Goal: Task Accomplishment & Management: Use online tool/utility

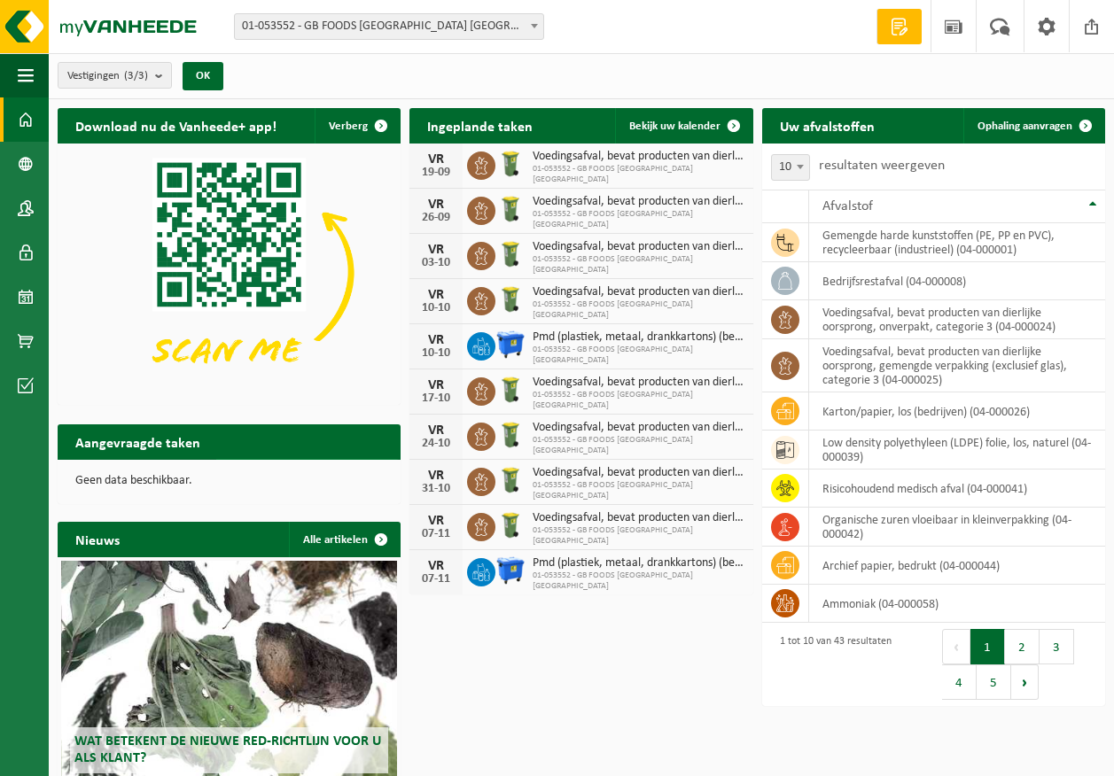
click at [270, 471] on span "Toon de aangevraagde taken" at bounding box center [298, 477] width 137 height 12
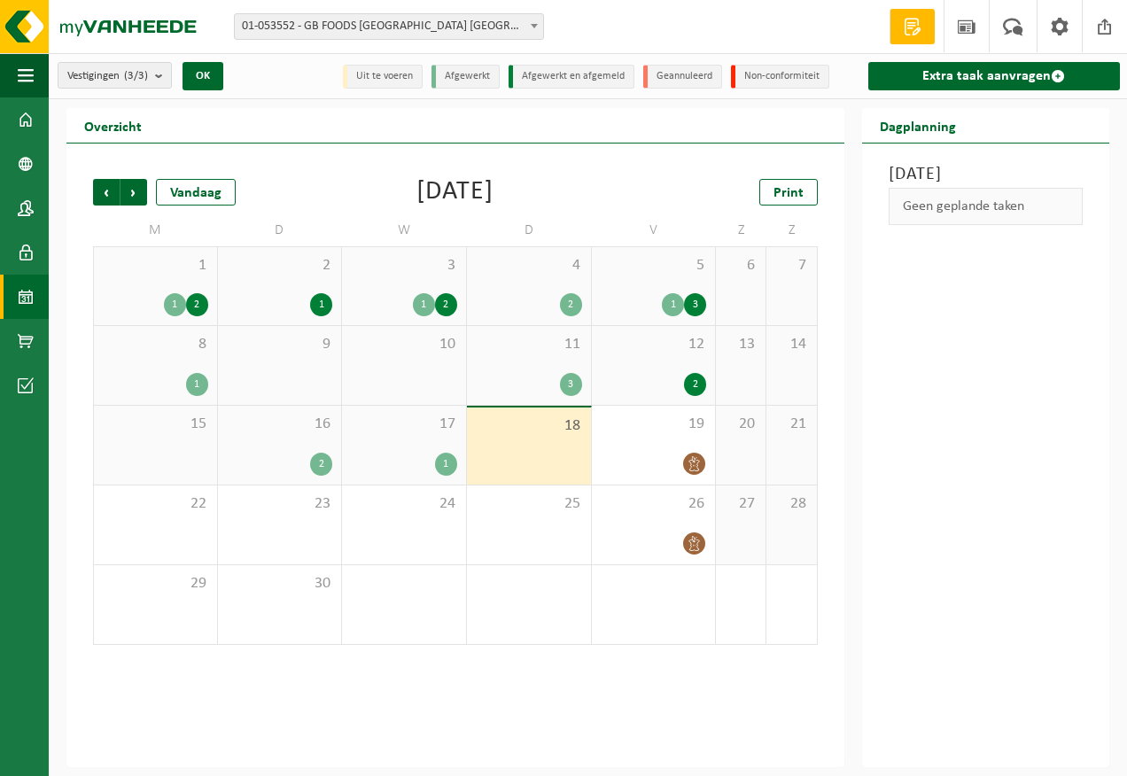
click at [322, 463] on div "2" at bounding box center [321, 464] width 22 height 23
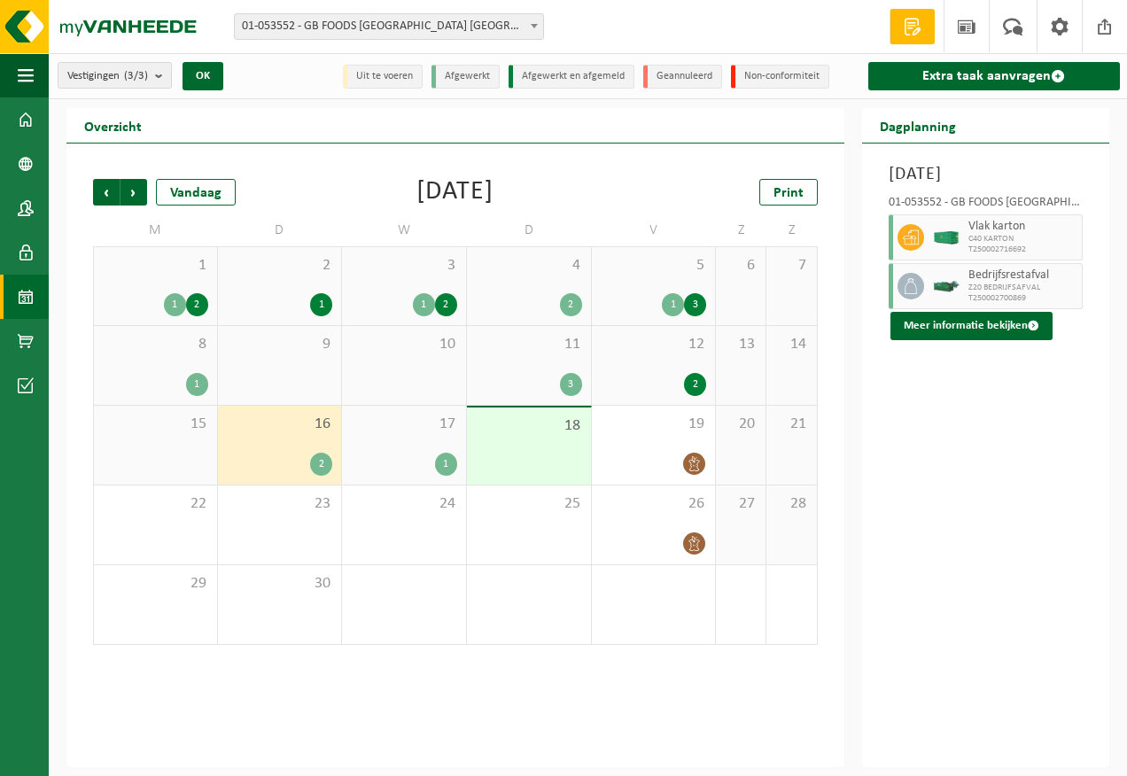
click at [445, 469] on div "1" at bounding box center [446, 464] width 22 height 23
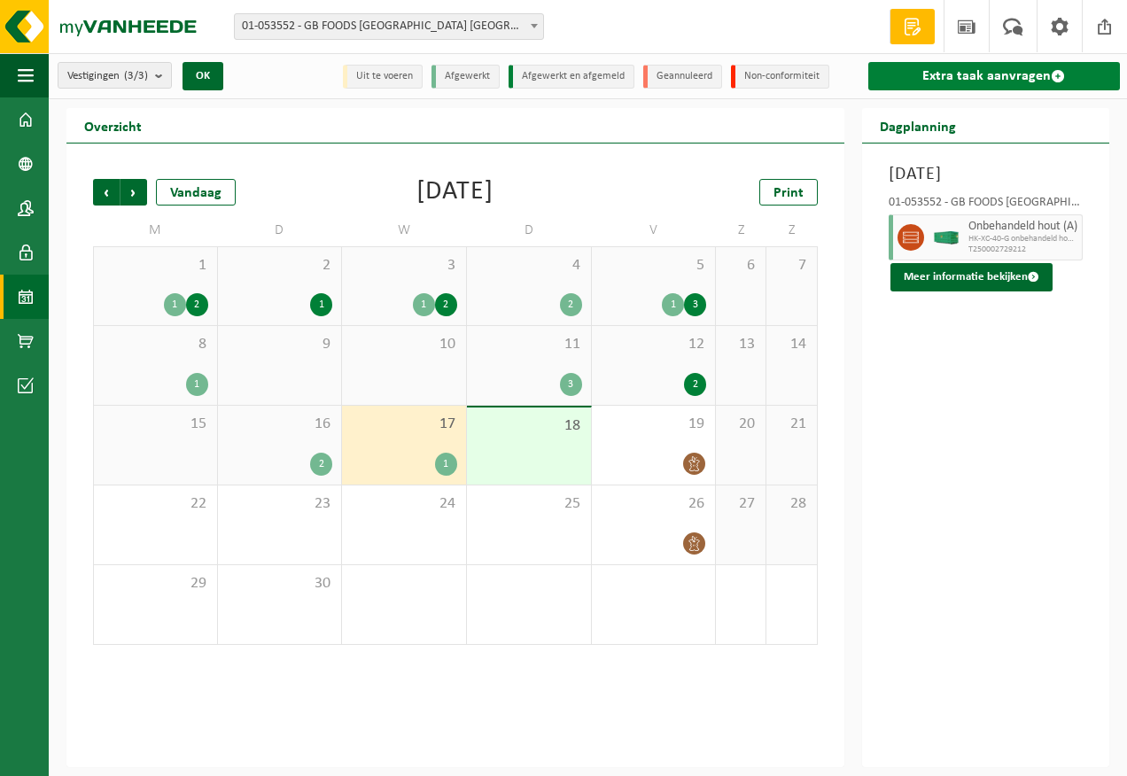
click at [1036, 77] on link "Extra taak aanvragen" at bounding box center [994, 76] width 252 height 28
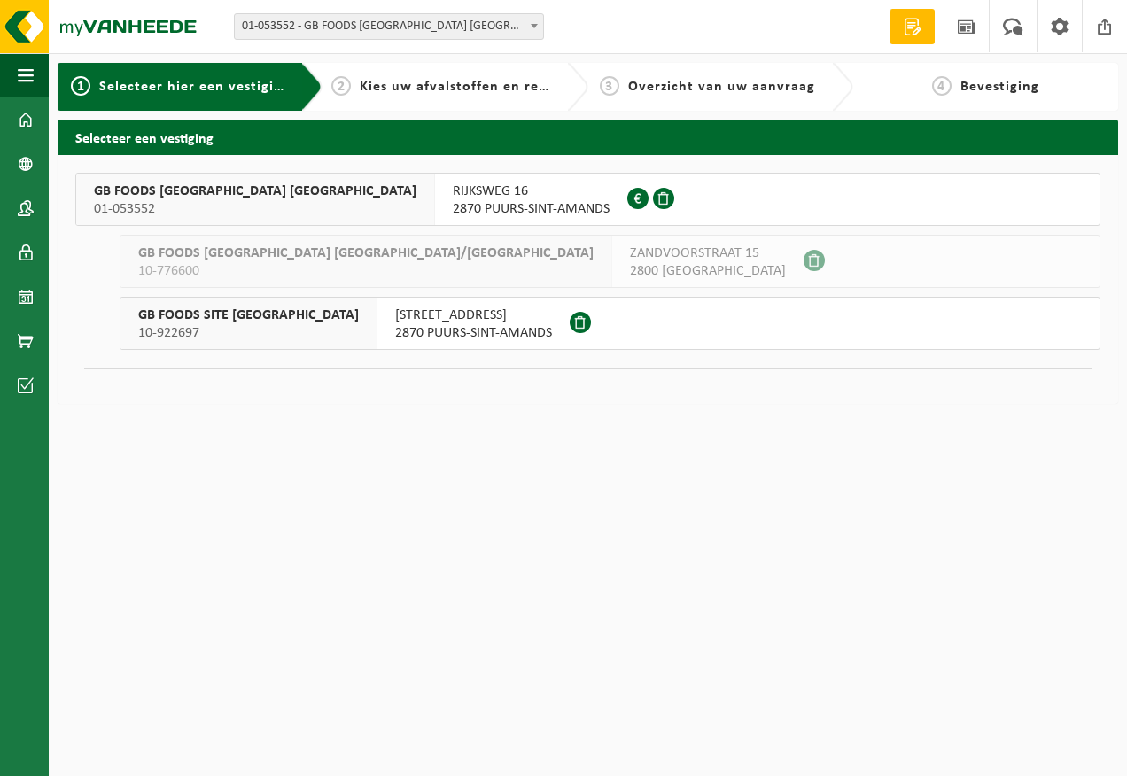
click at [453, 214] on span "2870 PUURS-SINT-AMANDS" at bounding box center [531, 209] width 157 height 18
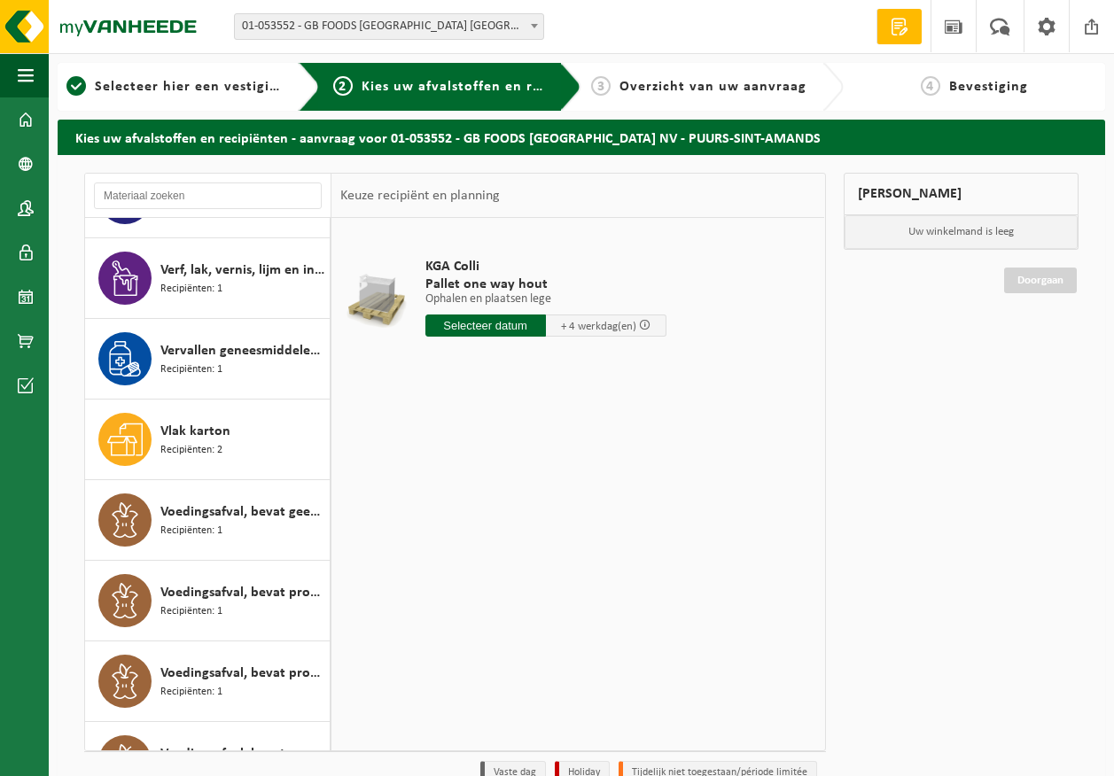
scroll to position [2569, 0]
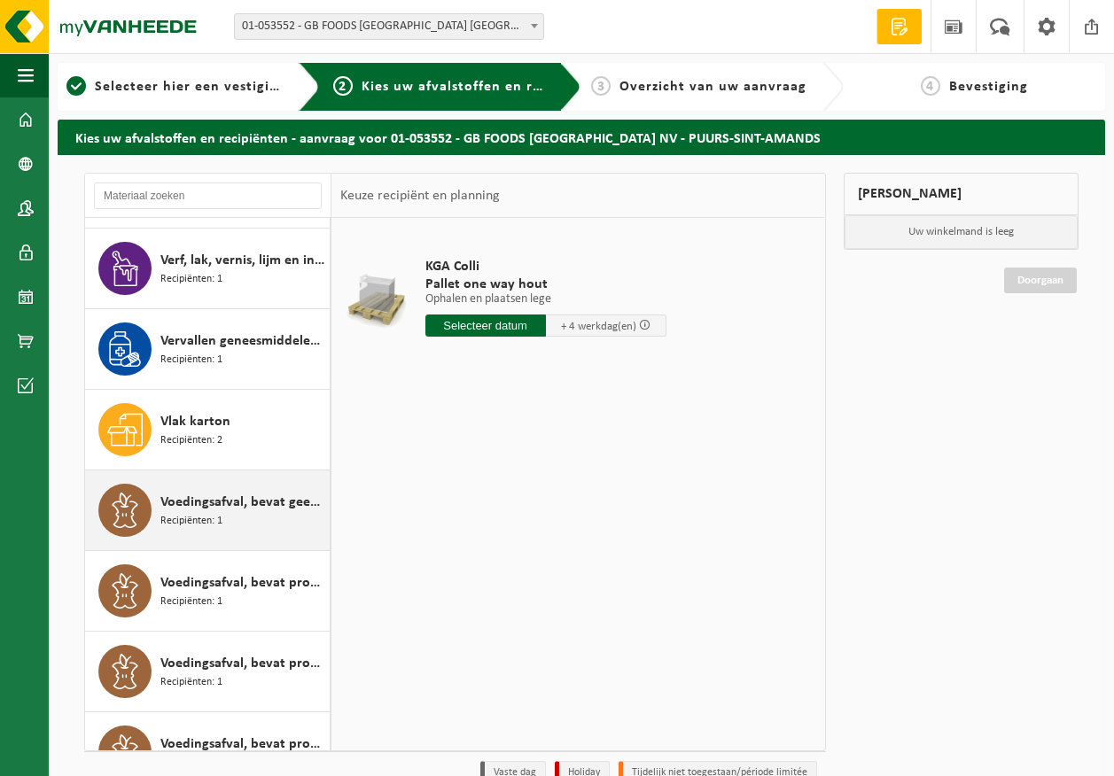
click at [201, 518] on span "Recipiënten: 1" at bounding box center [191, 521] width 62 height 17
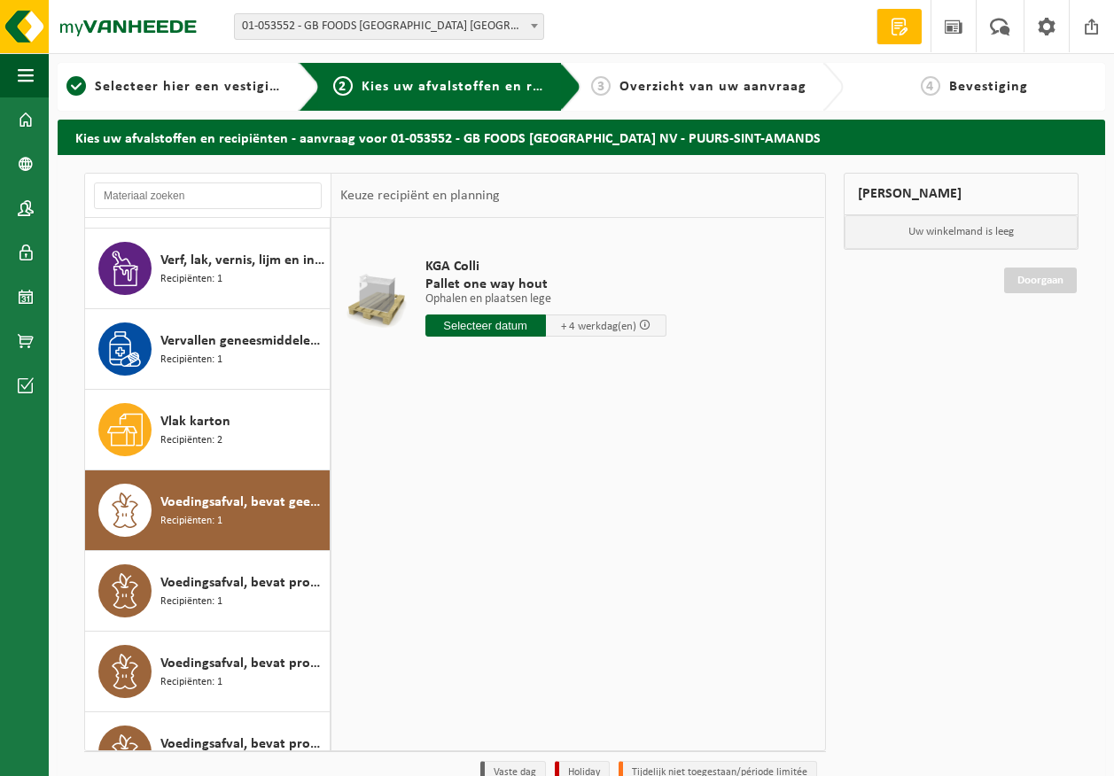
scroll to position [2774, 0]
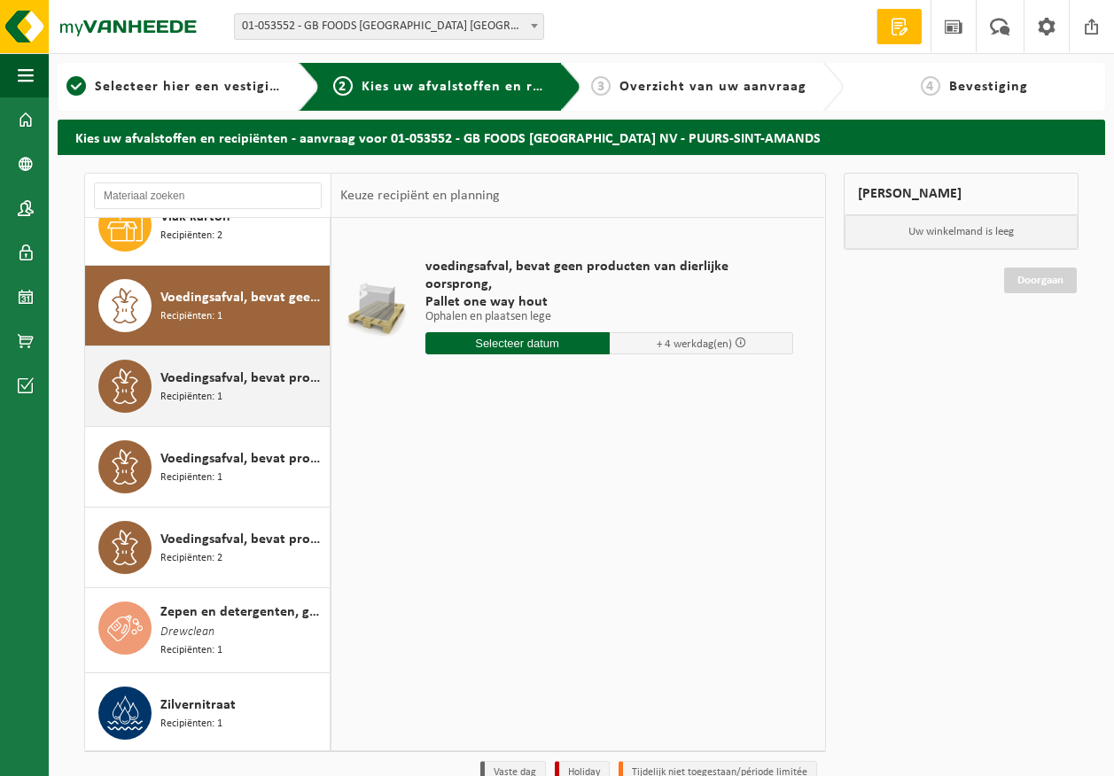
click at [186, 376] on span "Voedingsafval, bevat producten van dierlijke oorsprong, gemengde verpakking (ex…" at bounding box center [242, 378] width 165 height 21
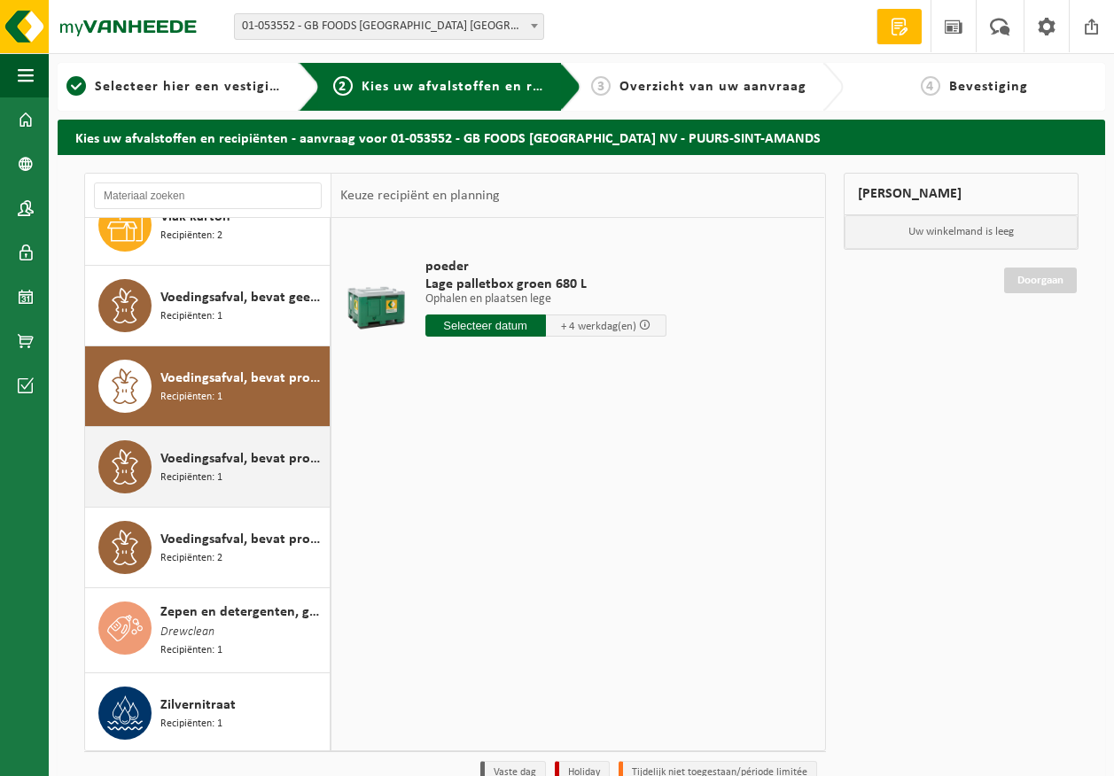
click at [184, 439] on div "Voedingsafval, bevat producten van dierlijke oorsprong, glazen verpakking, cate…" at bounding box center [207, 467] width 245 height 80
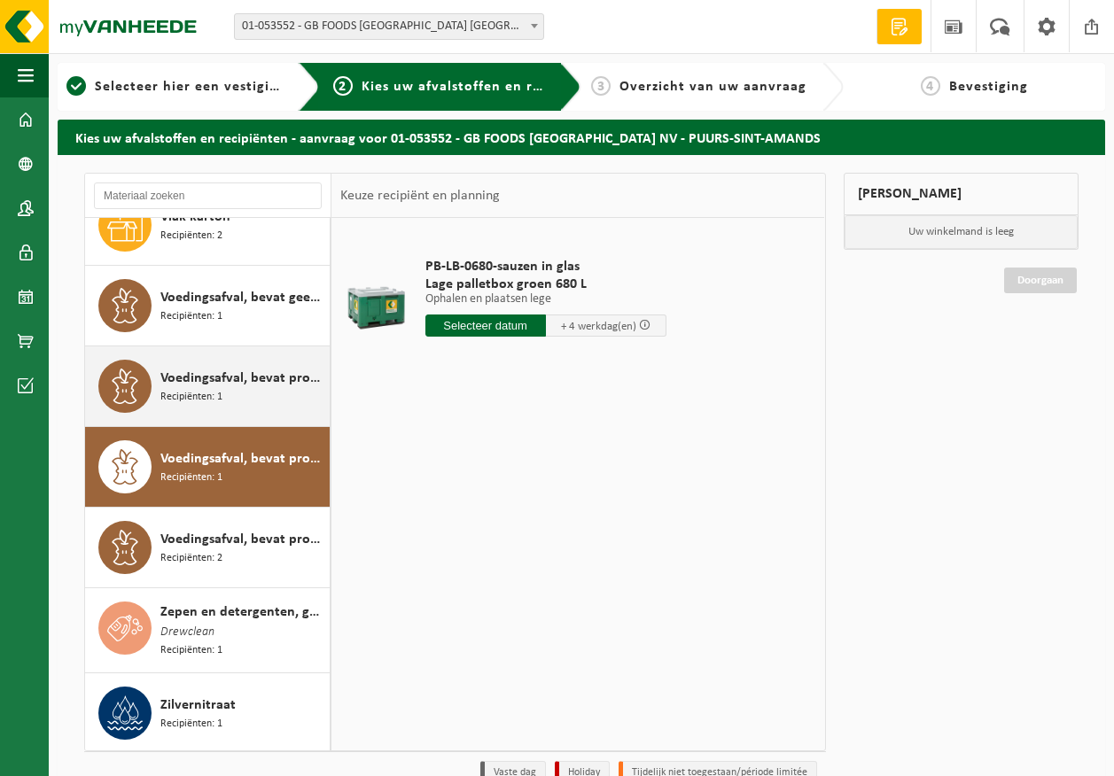
click at [193, 401] on span "Recipiënten: 1" at bounding box center [191, 397] width 62 height 17
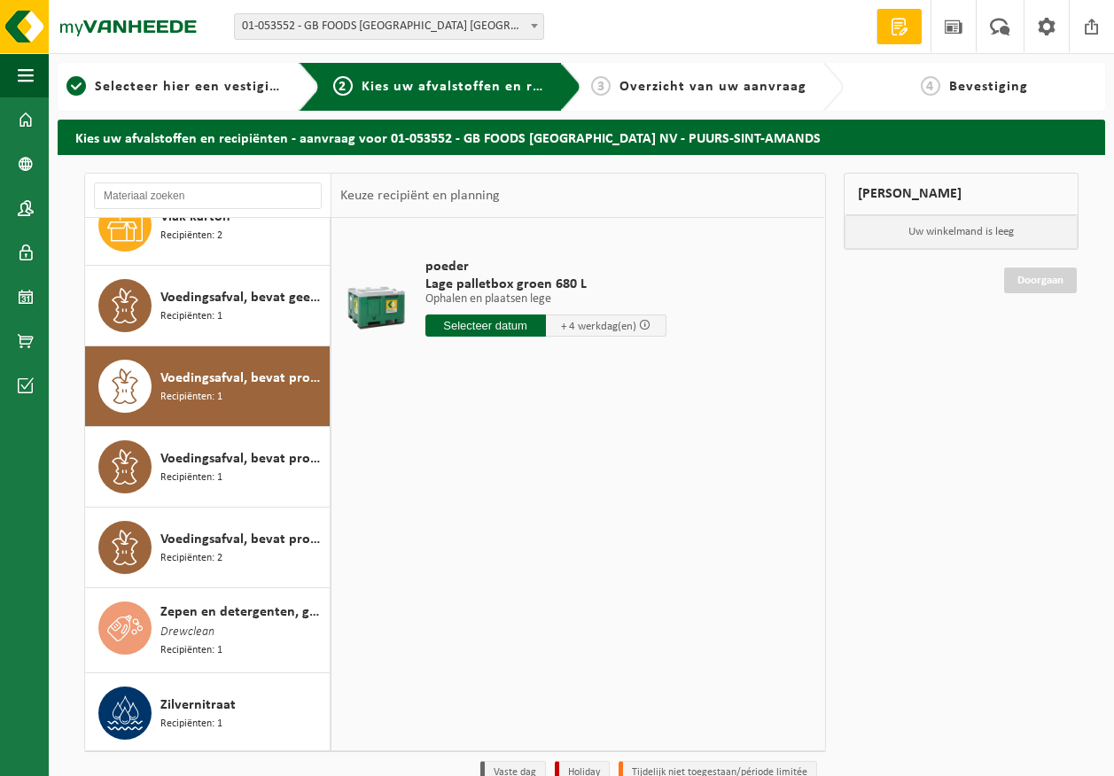
click at [455, 331] on input "text" at bounding box center [485, 326] width 120 height 22
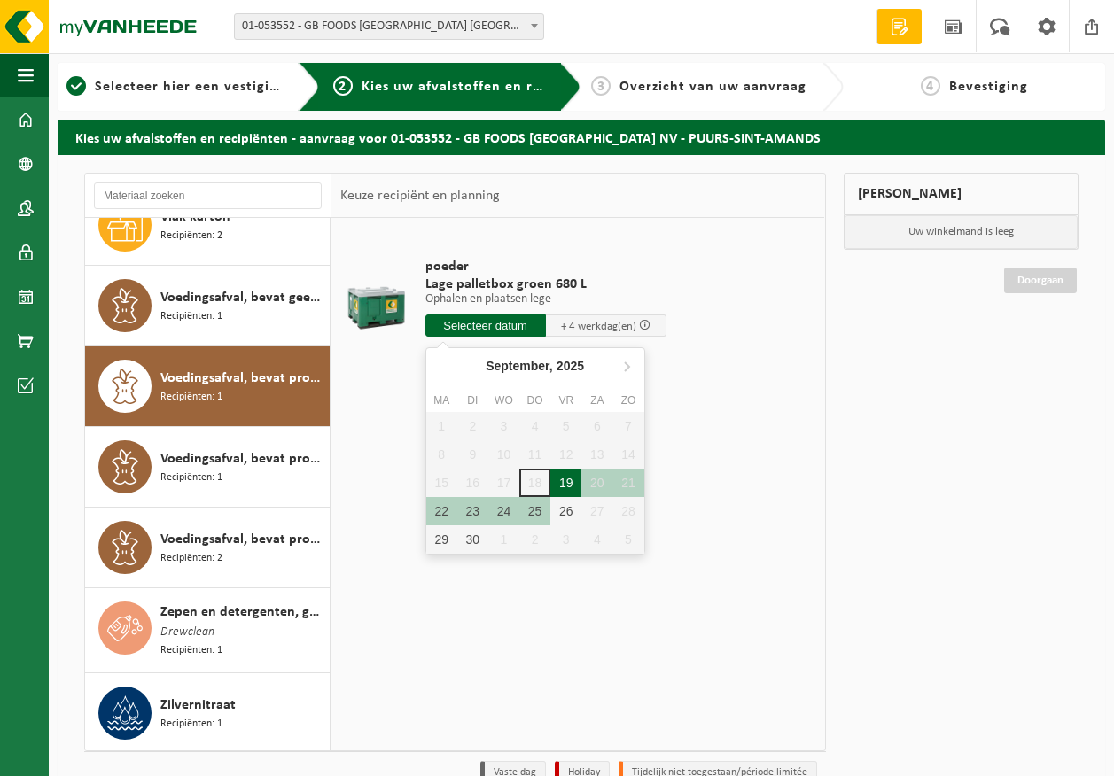
click at [572, 475] on div "19" at bounding box center [565, 483] width 31 height 28
type input "Van 2025-09-19"
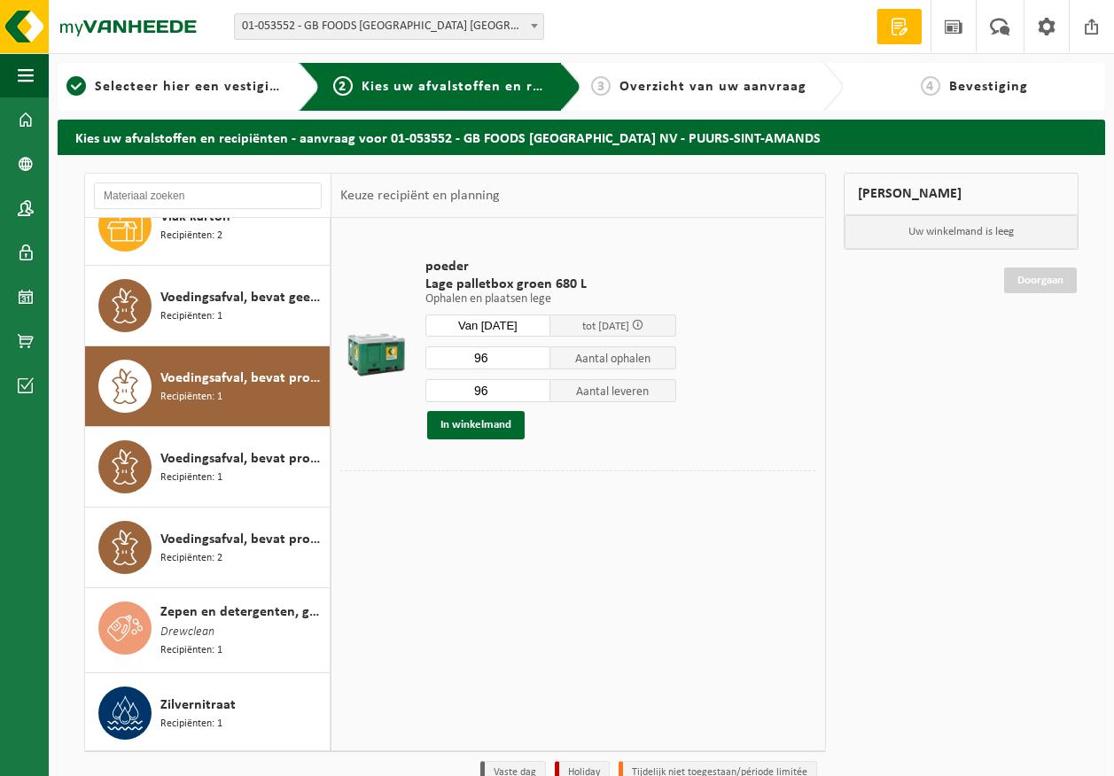
drag, startPoint x: 515, startPoint y: 356, endPoint x: 459, endPoint y: 369, distance: 57.4
click at [459, 369] on div "96 Aantal ophalen 96 Aantal leveren In winkelmand" at bounding box center [550, 393] width 251 height 94
type input "46"
drag, startPoint x: 500, startPoint y: 391, endPoint x: 409, endPoint y: 395, distance: 90.5
click at [410, 395] on tr "poeder Lage palletbox groen 680 L Ophalen en plaatsen lege Ophalen en plaatsen …" at bounding box center [577, 349] width 475 height 244
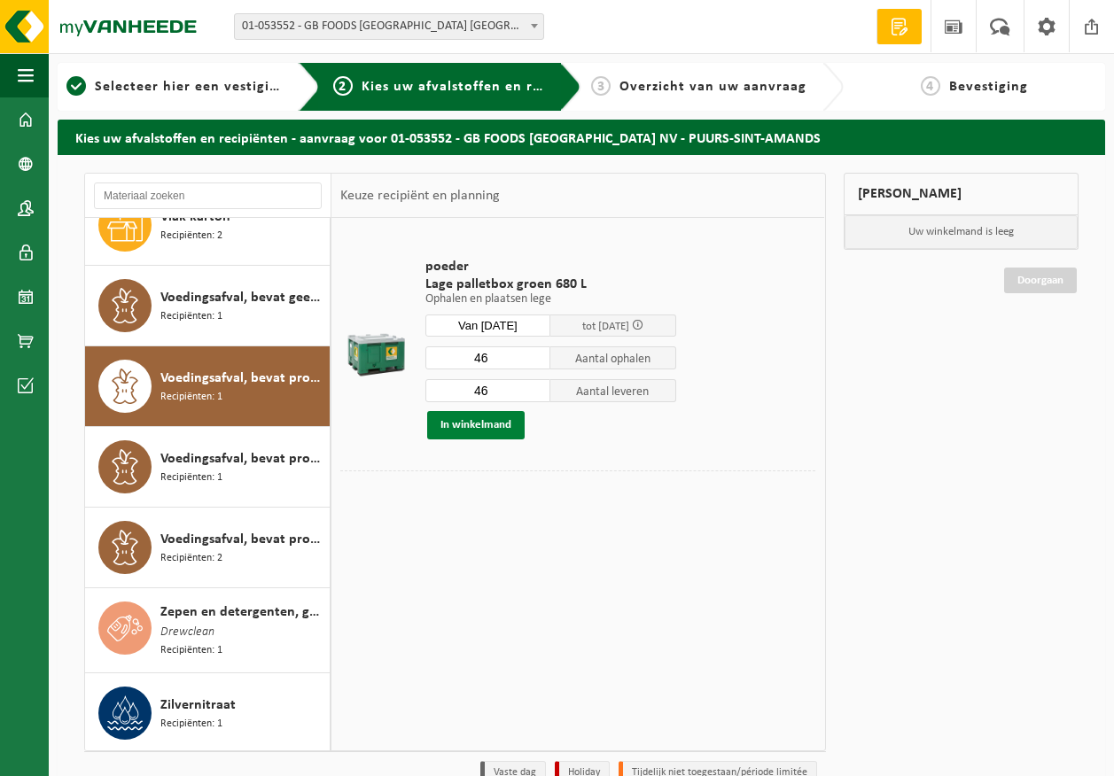
type input "46"
click at [478, 429] on button "In winkelmand" at bounding box center [475, 425] width 97 height 28
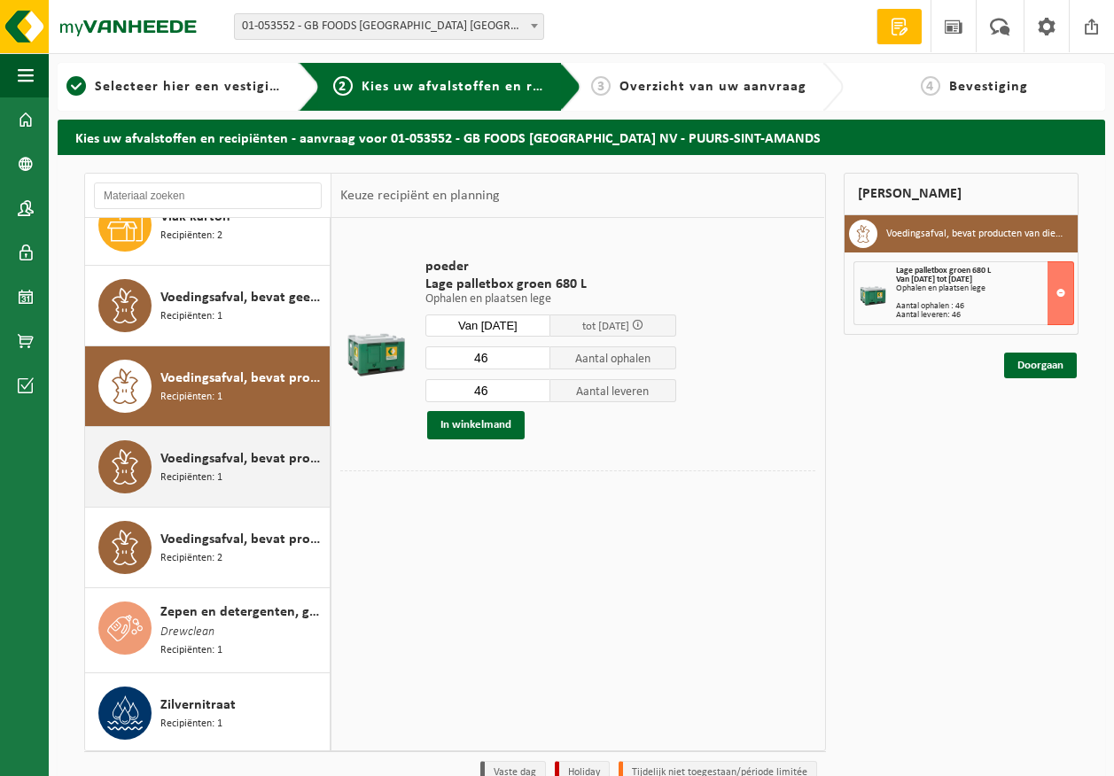
click at [128, 476] on icon at bounding box center [124, 466] width 35 height 35
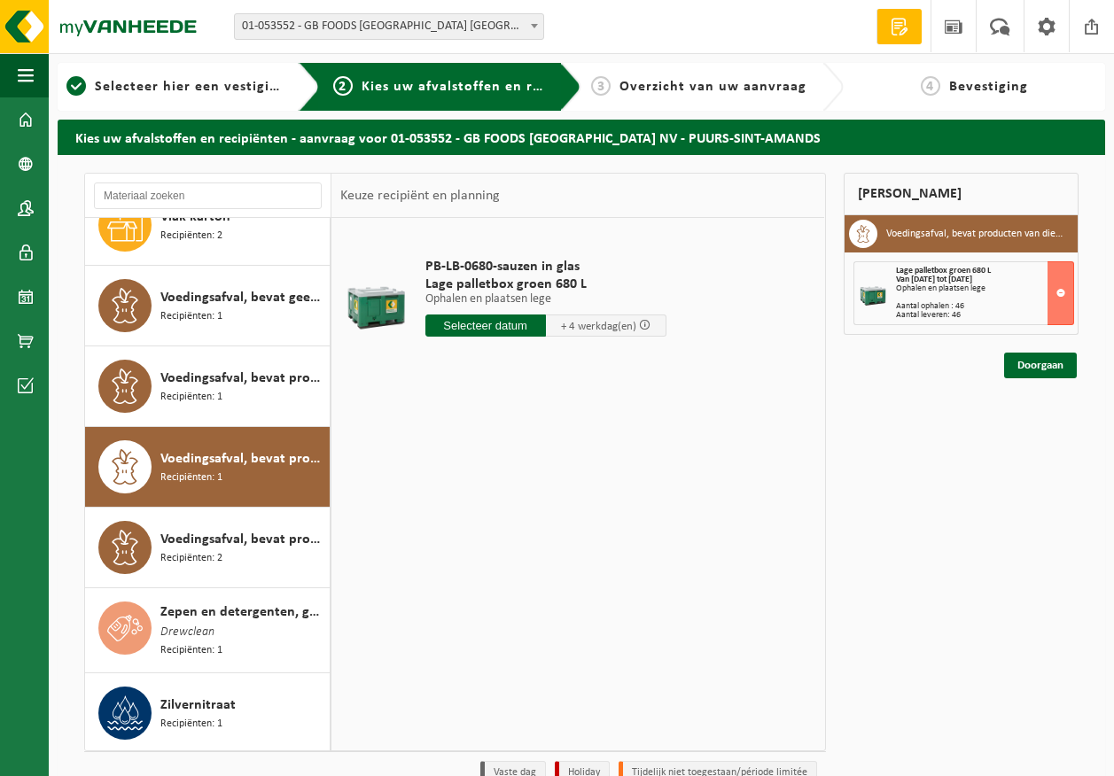
click at [498, 330] on input "text" at bounding box center [485, 326] width 120 height 22
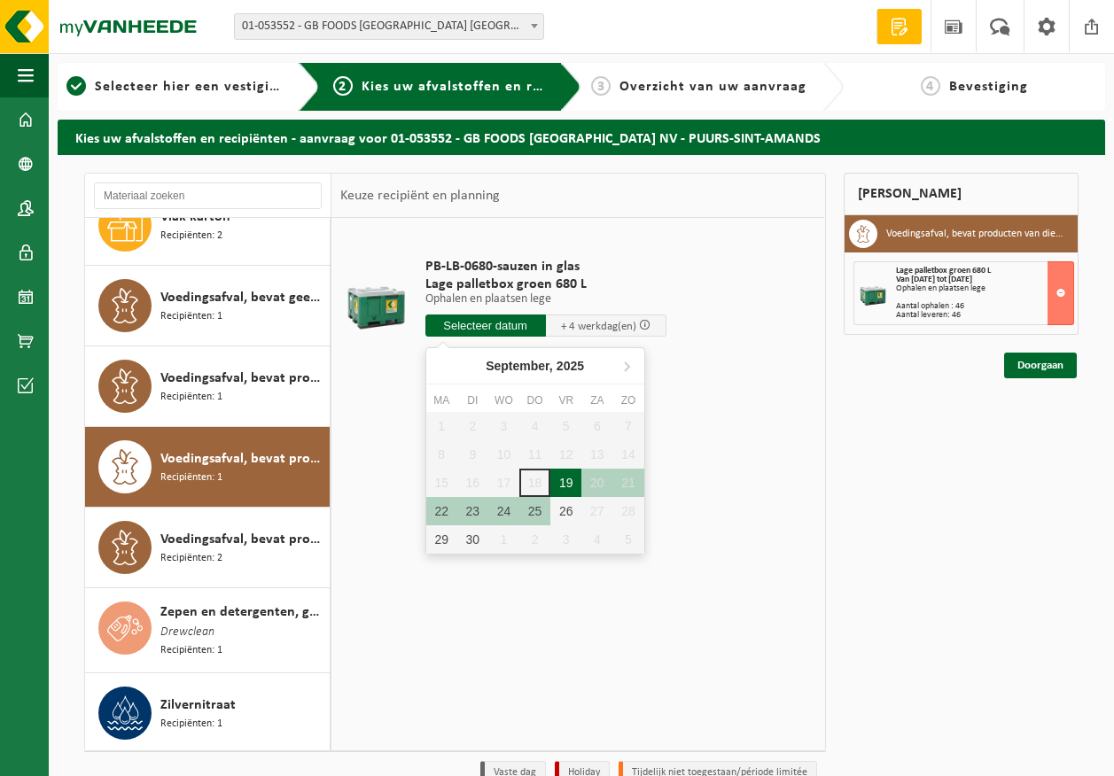
click at [575, 484] on div "19" at bounding box center [565, 483] width 31 height 28
type input "Van [DATE]"
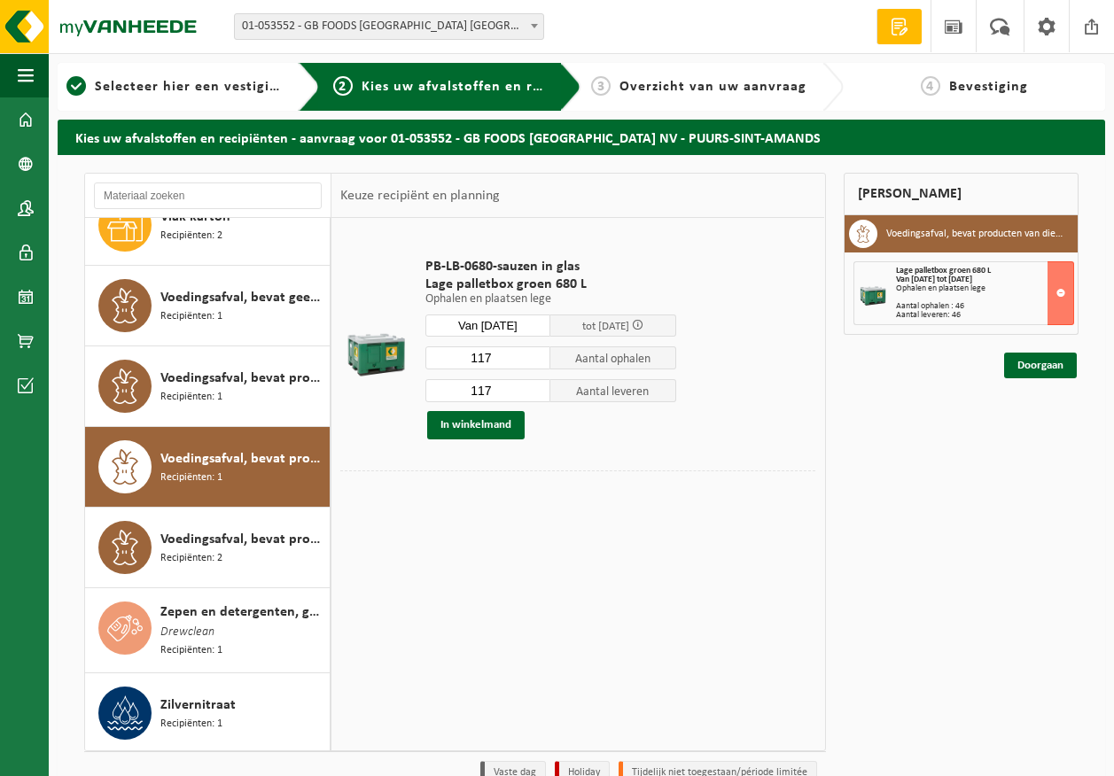
drag, startPoint x: 516, startPoint y: 346, endPoint x: 375, endPoint y: 363, distance: 142.0
click at [375, 363] on tr "PB-LB-0680-sauzen in glas Lage palletbox groen 680 L Ophalen en plaatsen lege O…" at bounding box center [577, 349] width 475 height 244
type input "30"
click at [467, 430] on button "In winkelmand" at bounding box center [475, 425] width 97 height 28
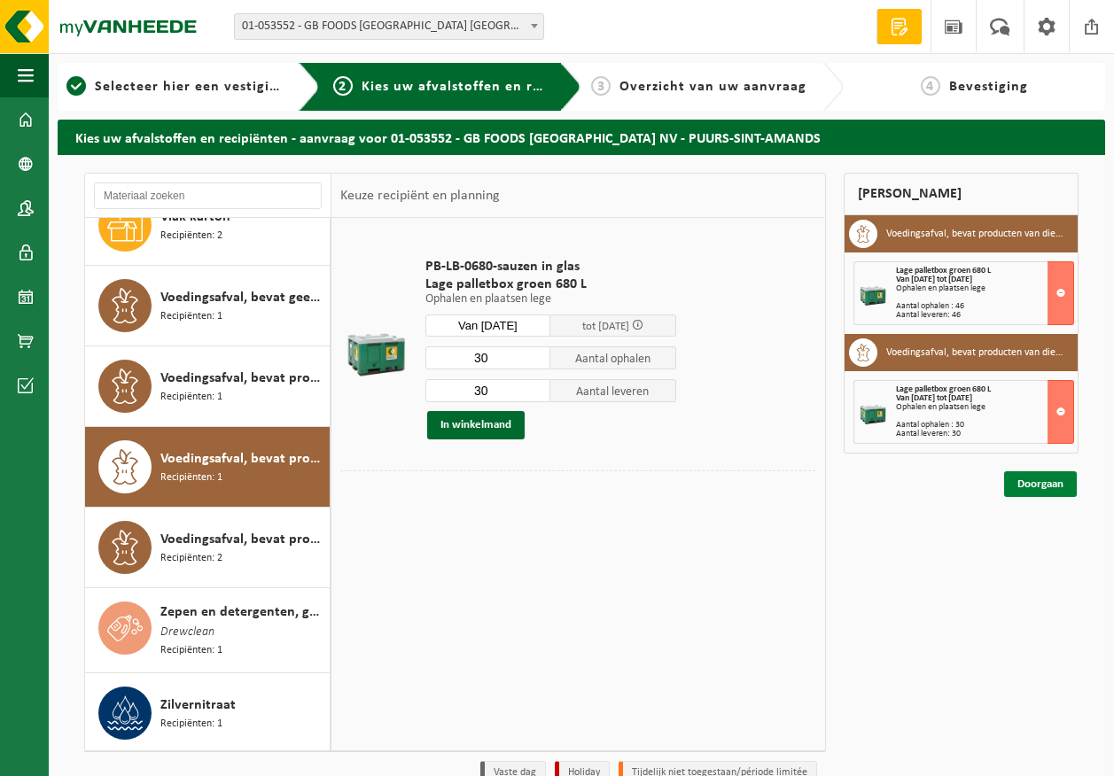
click at [1022, 490] on link "Doorgaan" at bounding box center [1040, 484] width 73 height 26
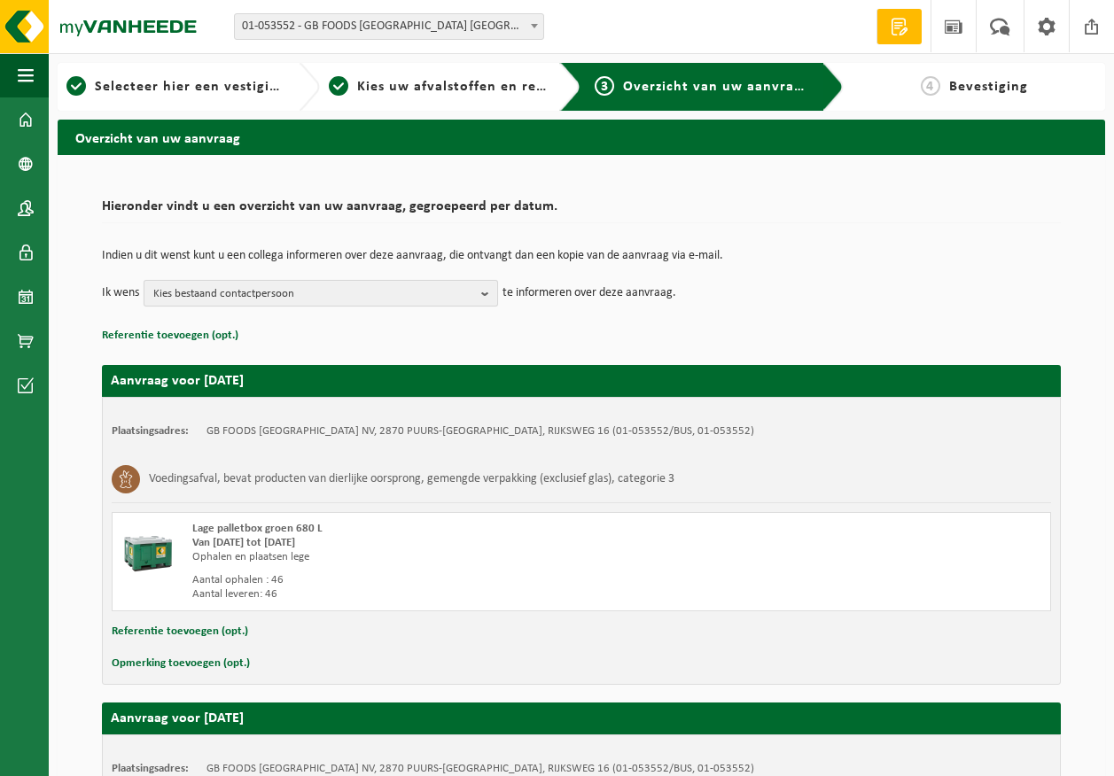
click at [292, 300] on span "Kies bestaand contactpersoon" at bounding box center [313, 294] width 321 height 27
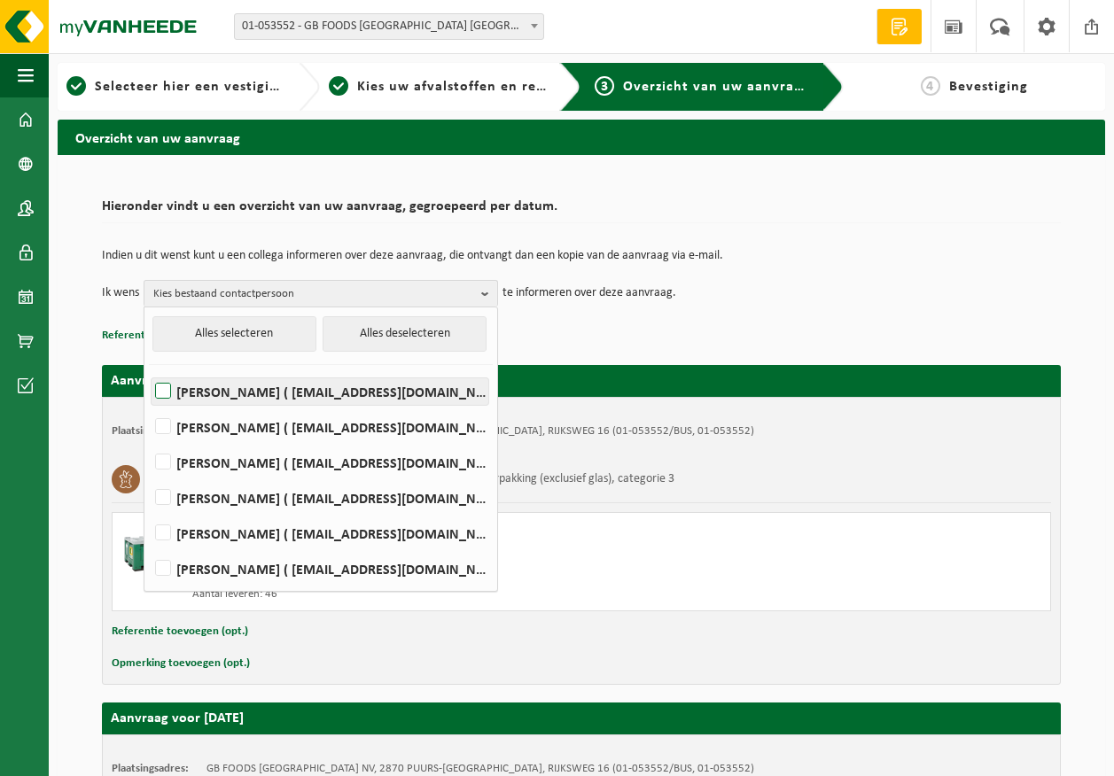
click at [247, 395] on label "Devy De Keersmaeker ( devy_dekeersmaeker@thegbfoods.com )" at bounding box center [320, 391] width 337 height 27
click at [149, 369] on input "Devy De Keersmaeker ( devy_dekeersmaeker@thegbfoods.com )" at bounding box center [148, 369] width 1 height 1
checkbox input "true"
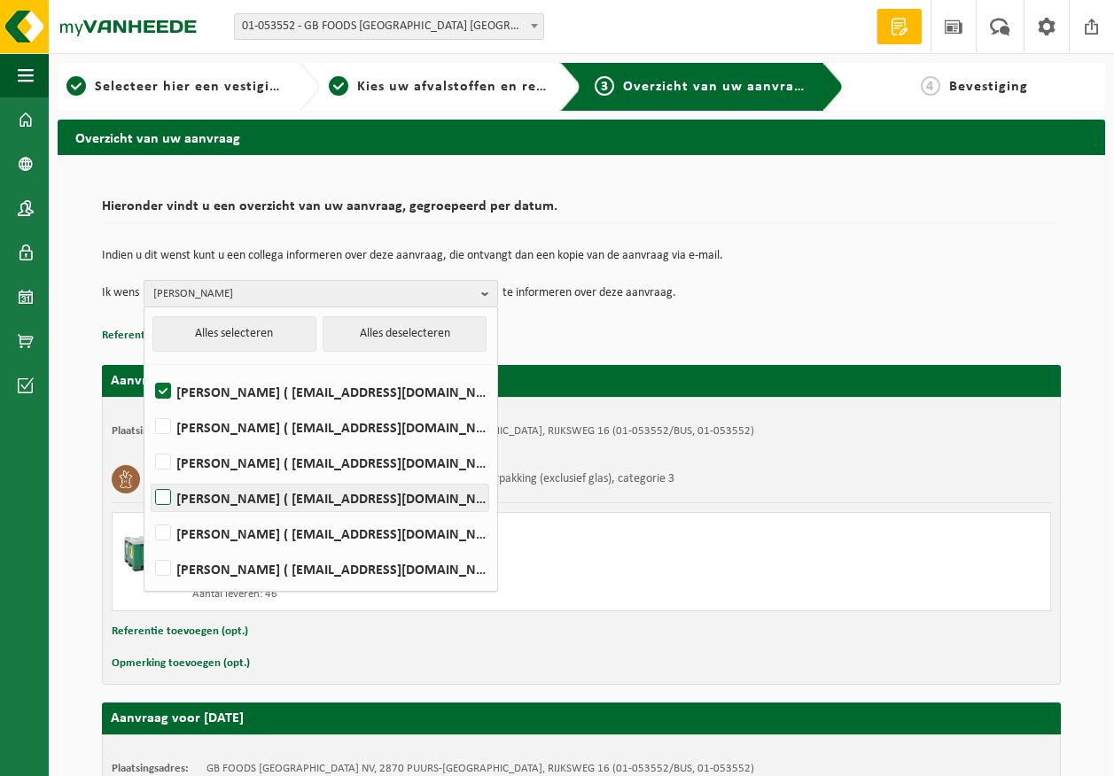
click at [240, 492] on label "Andre Reyniers ( andre_reyniers@thegbfoods.com )" at bounding box center [320, 498] width 337 height 27
click at [149, 476] on input "Andre Reyniers ( andre_reyniers@thegbfoods.com )" at bounding box center [148, 475] width 1 height 1
checkbox input "true"
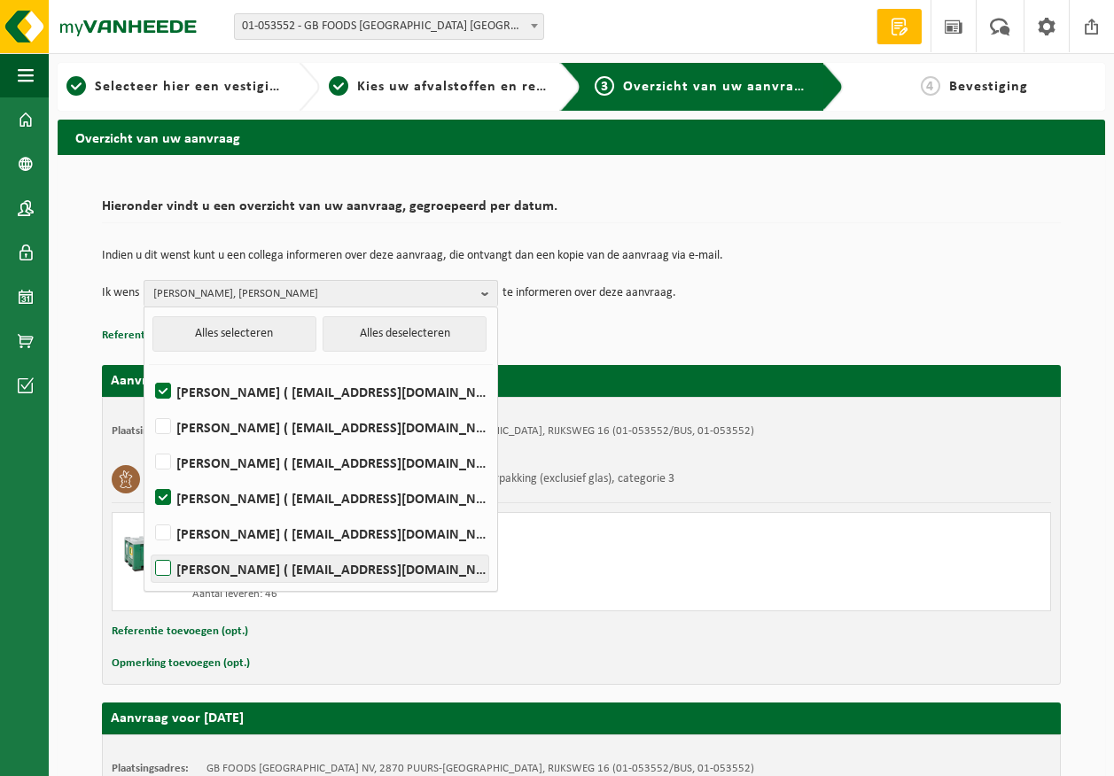
click at [245, 569] on label "Said Tizi ( said_tizi@thegbfoods.com )" at bounding box center [320, 569] width 337 height 27
click at [149, 547] on input "Said Tizi ( said_tizi@thegbfoods.com )" at bounding box center [148, 546] width 1 height 1
checkbox input "true"
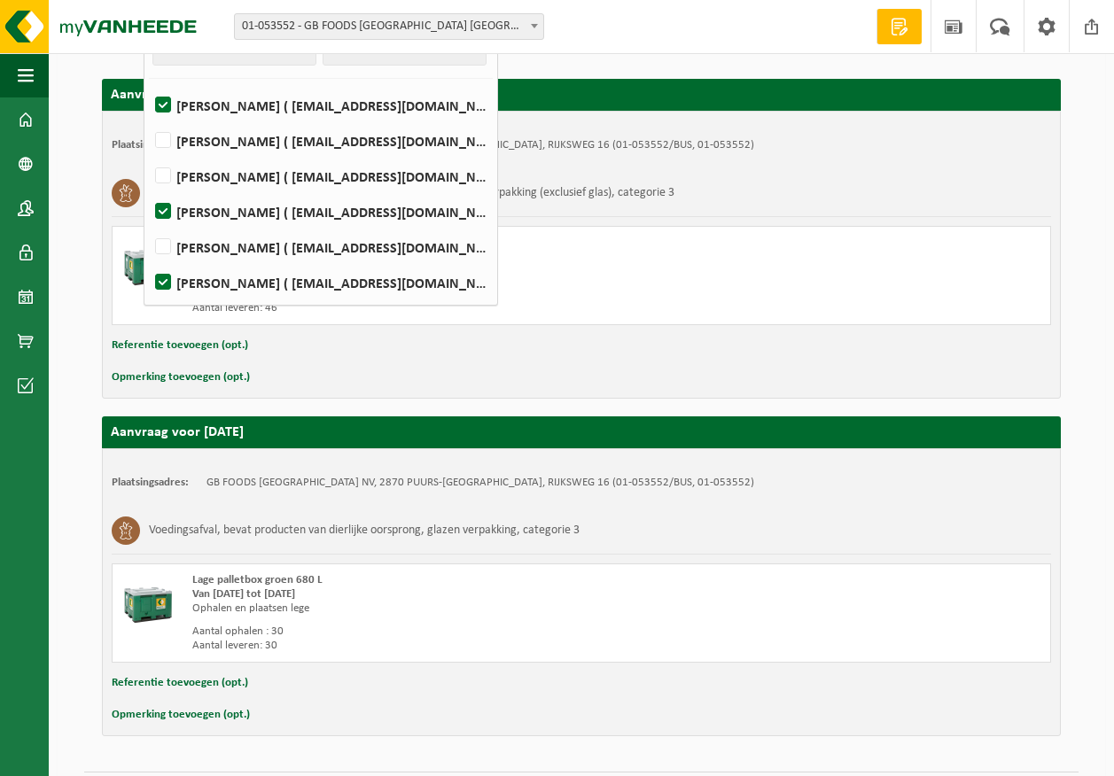
scroll to position [336, 0]
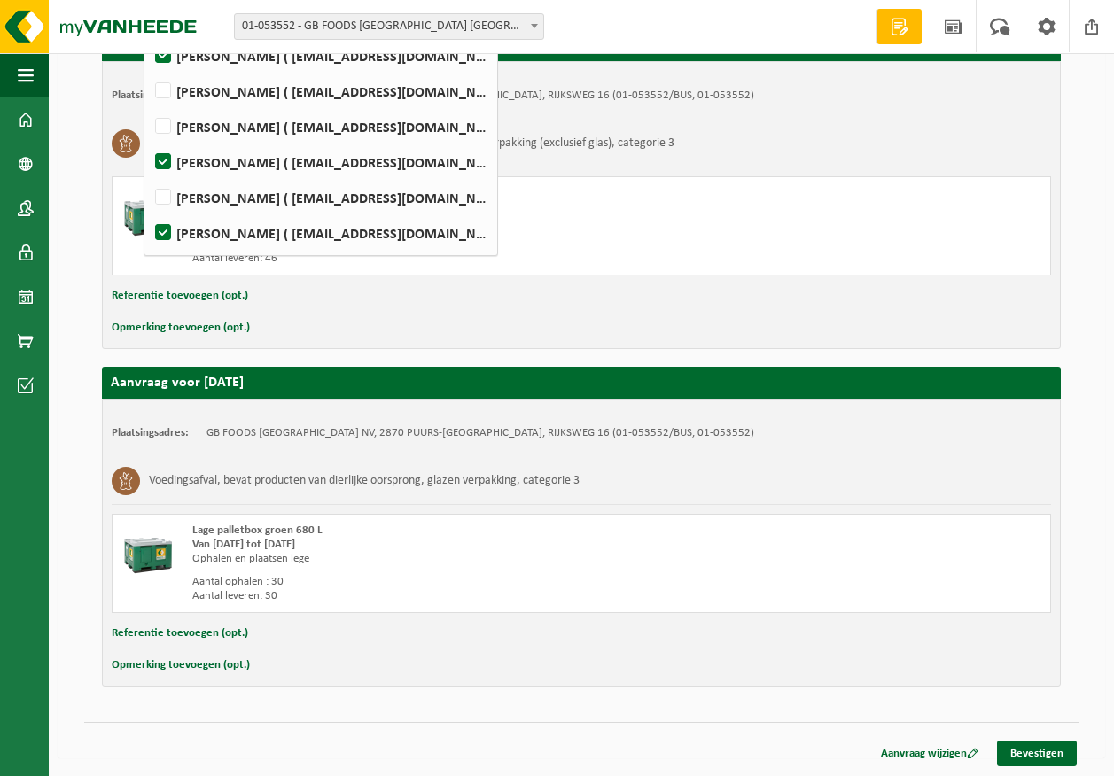
click at [1086, 654] on div "Hieronder vindt u een overzicht van uw aanvraag, gegroepeerd per datum. Indien …" at bounding box center [581, 270] width 1012 height 867
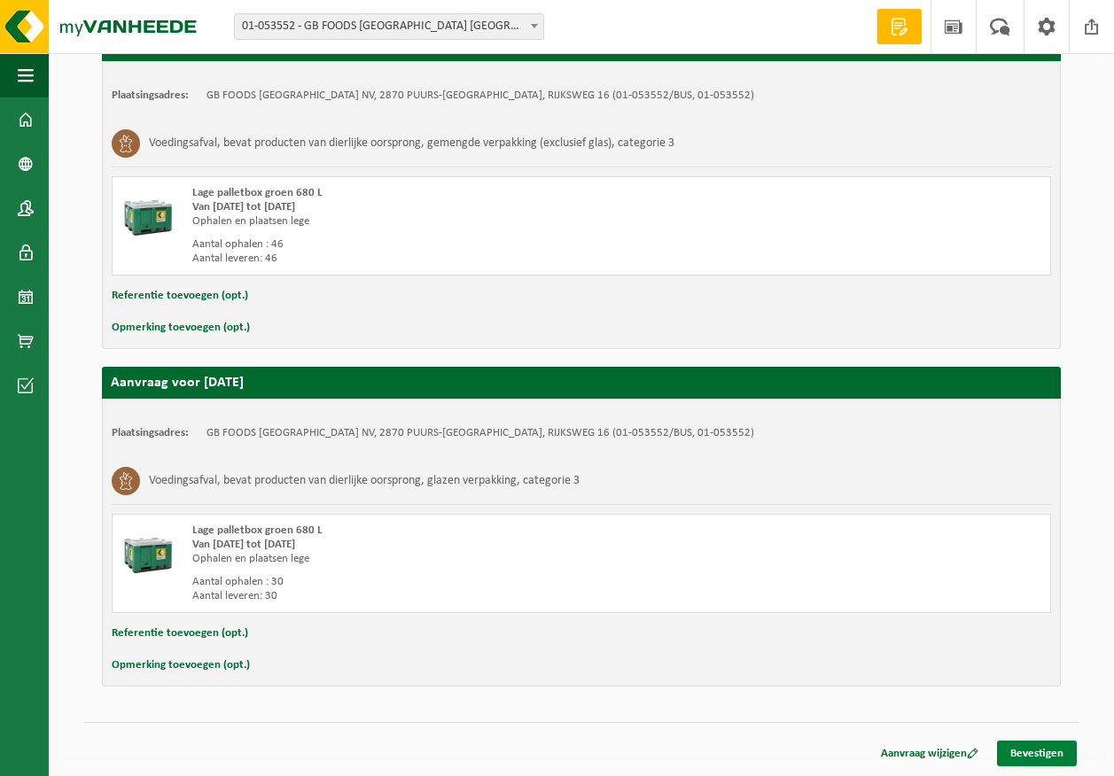
click at [1032, 753] on link "Bevestigen" at bounding box center [1037, 754] width 80 height 26
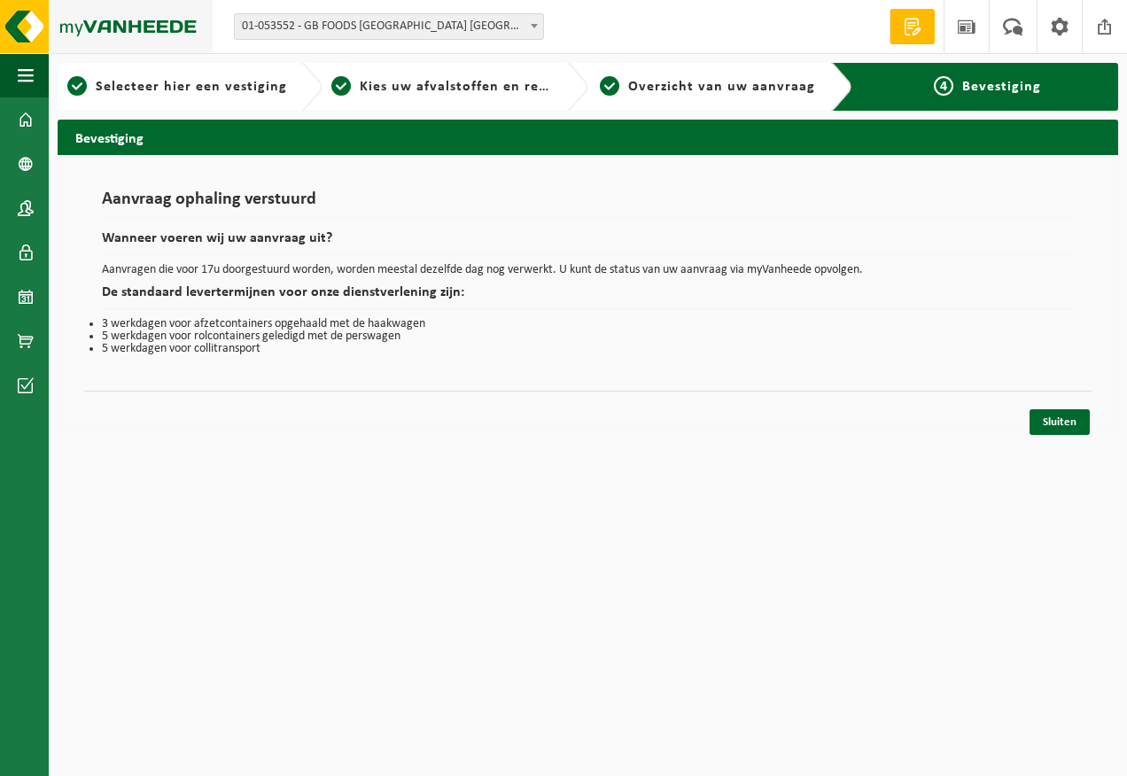
click at [152, 23] on img at bounding box center [106, 26] width 213 height 53
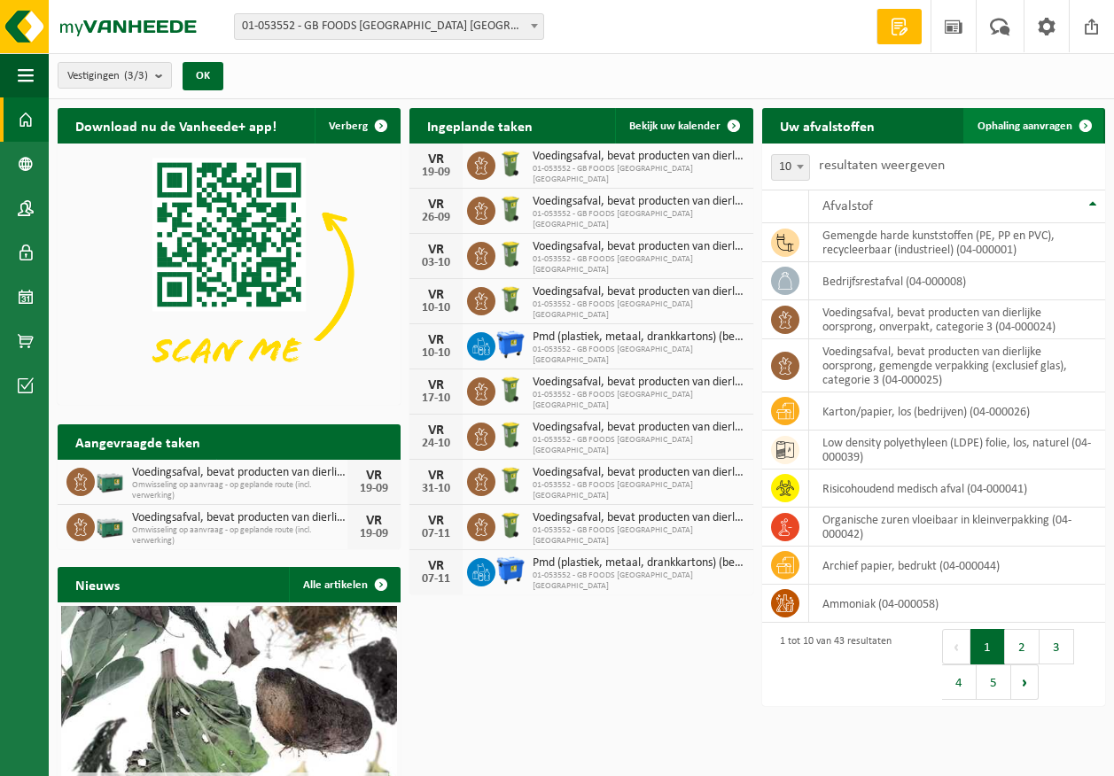
click at [1069, 120] on span at bounding box center [1085, 125] width 35 height 35
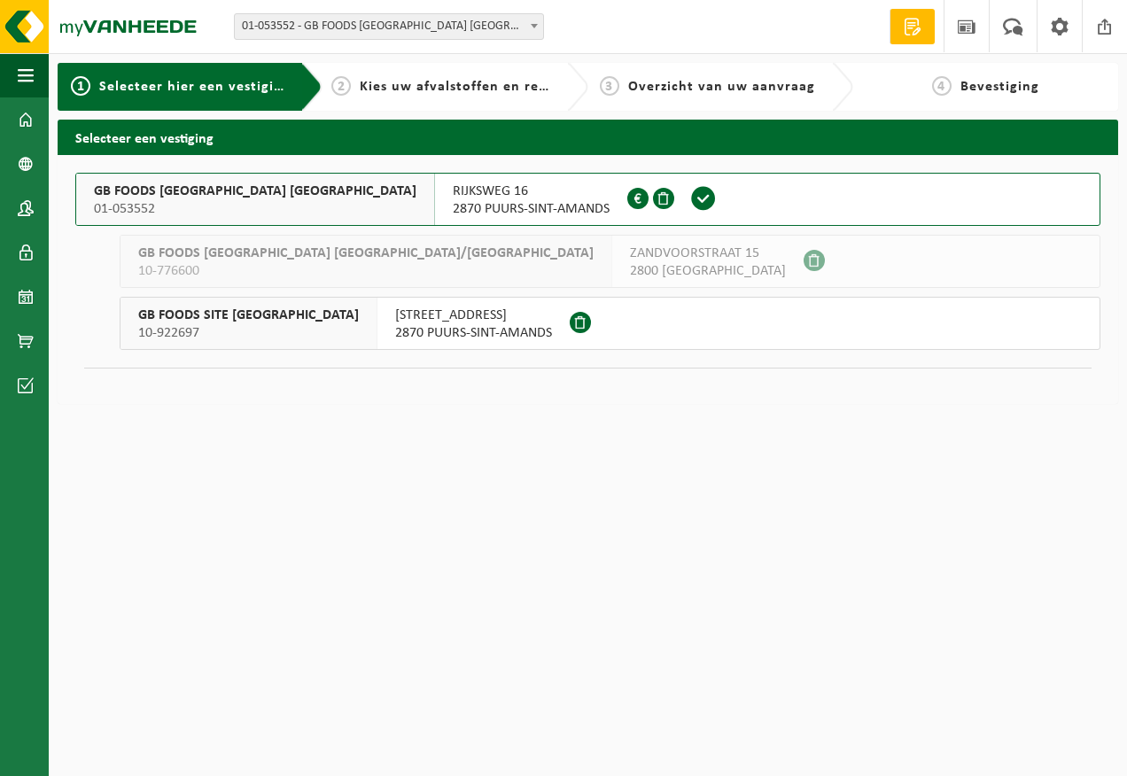
click at [453, 206] on span "2870 PUURS-SINT-AMANDS" at bounding box center [531, 209] width 157 height 18
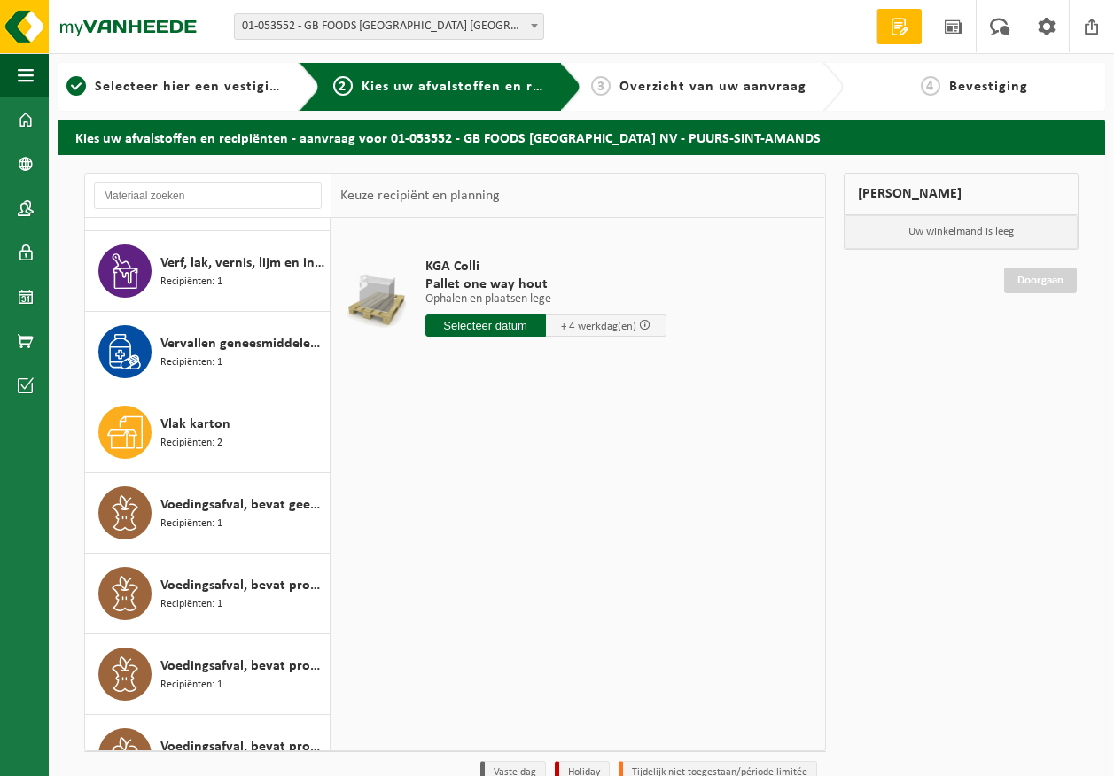
scroll to position [2569, 0]
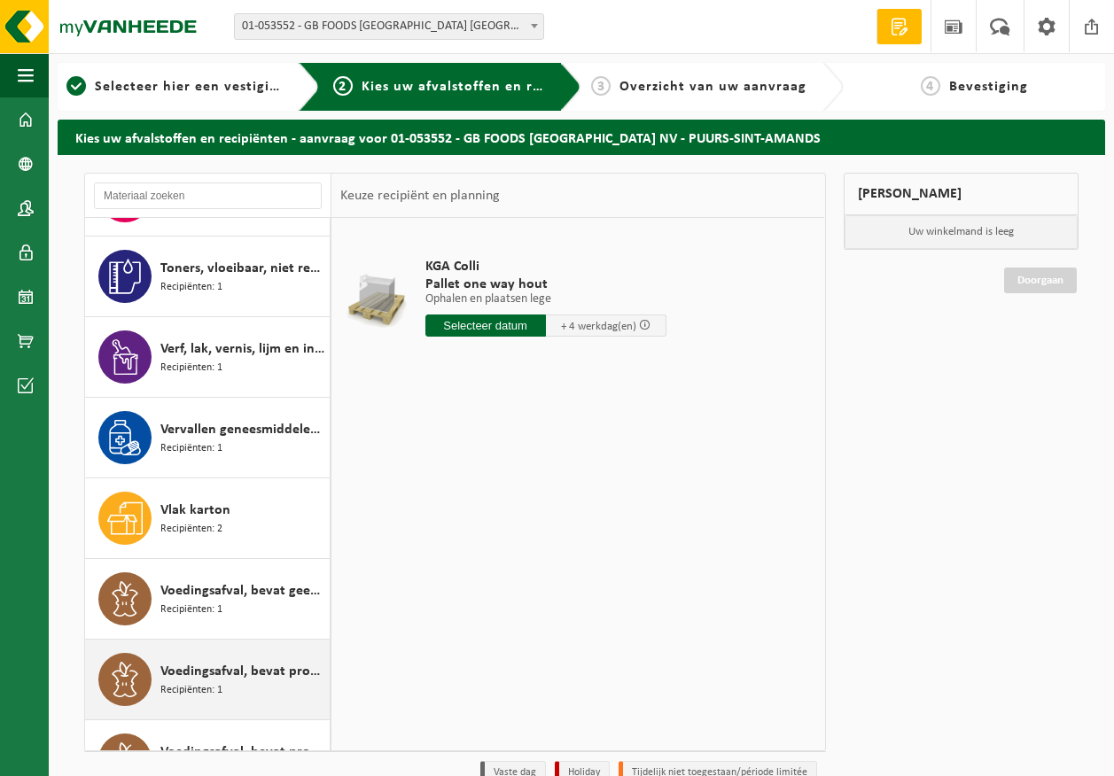
click at [252, 687] on div "Voedingsafval, bevat producten van dierlijke oorsprong, gemengde verpakking (ex…" at bounding box center [242, 679] width 165 height 53
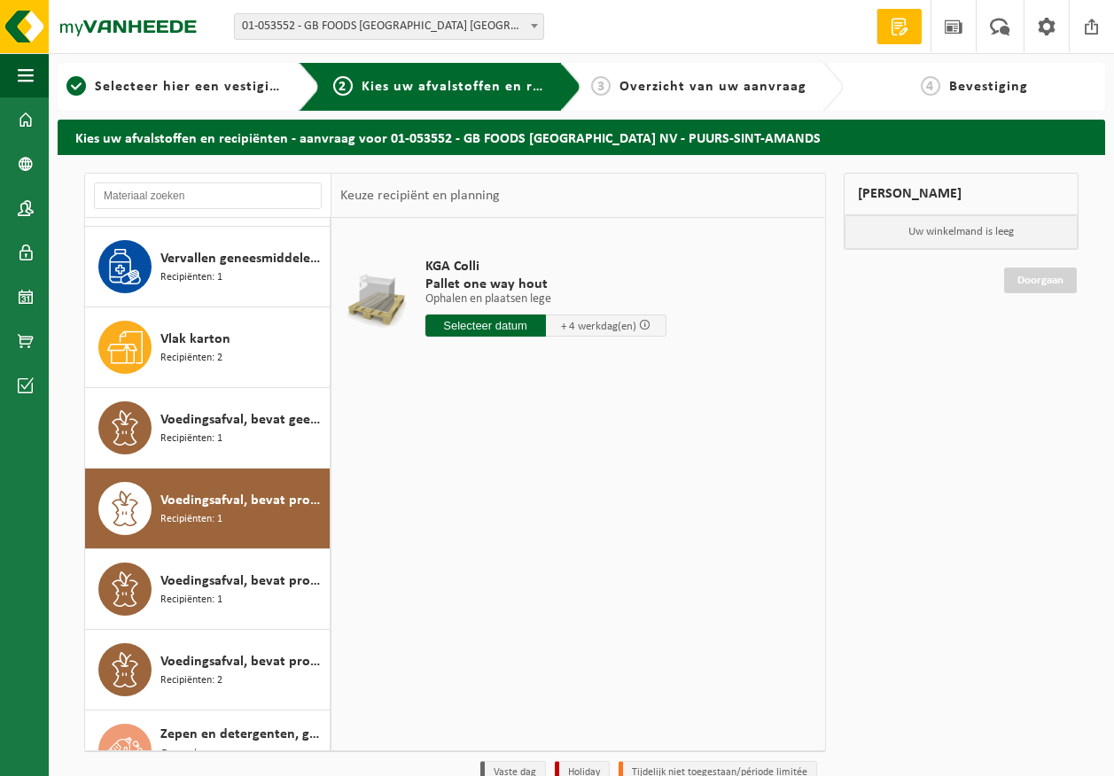
scroll to position [2774, 0]
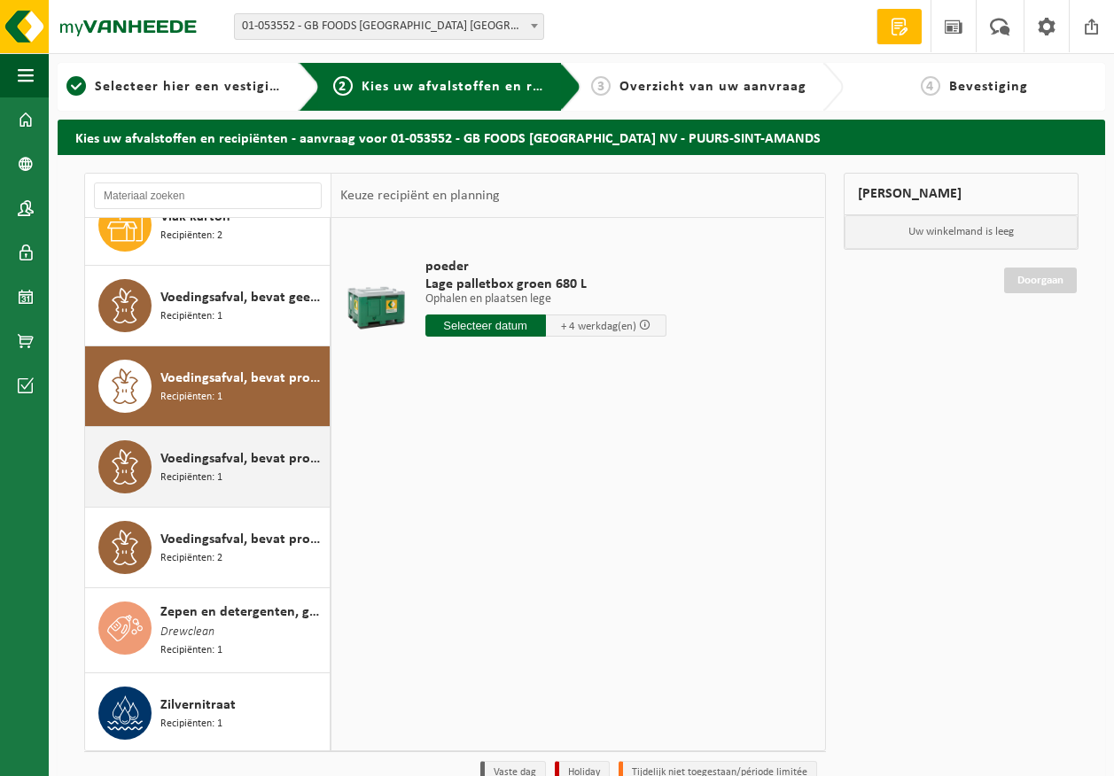
click at [248, 453] on span "Voedingsafval, bevat producten van dierlijke oorsprong, glazen verpakking, cate…" at bounding box center [242, 458] width 165 height 21
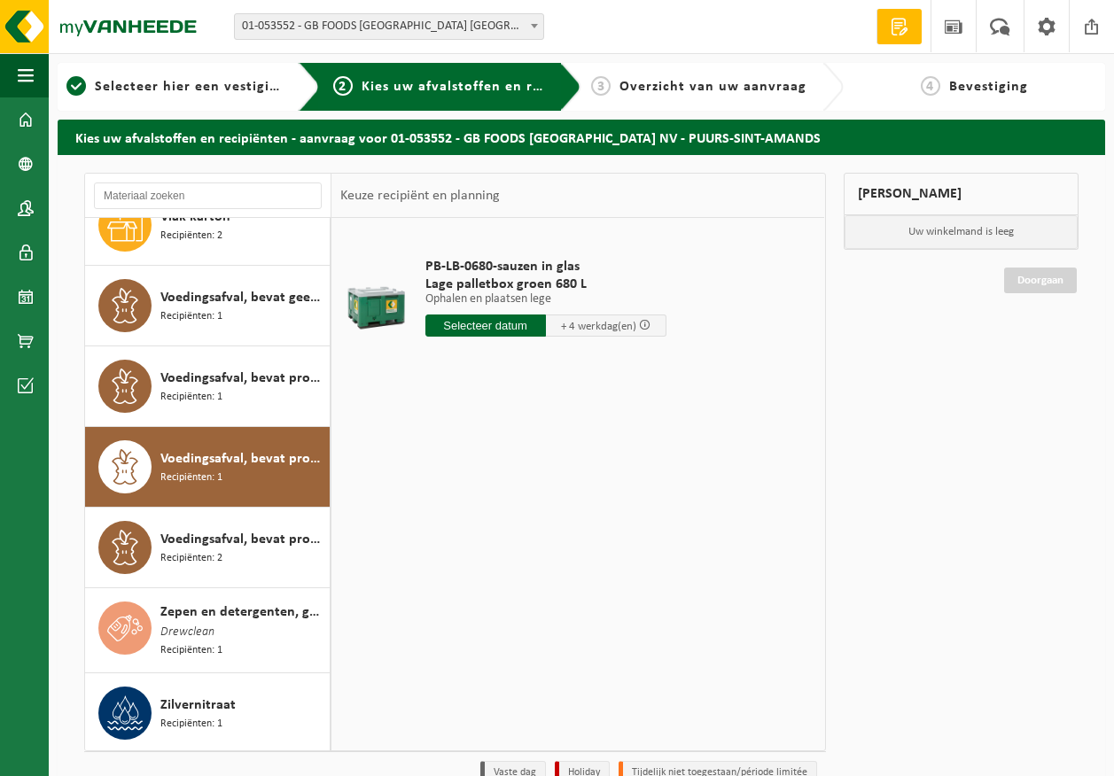
click at [476, 334] on input "text" at bounding box center [485, 326] width 120 height 22
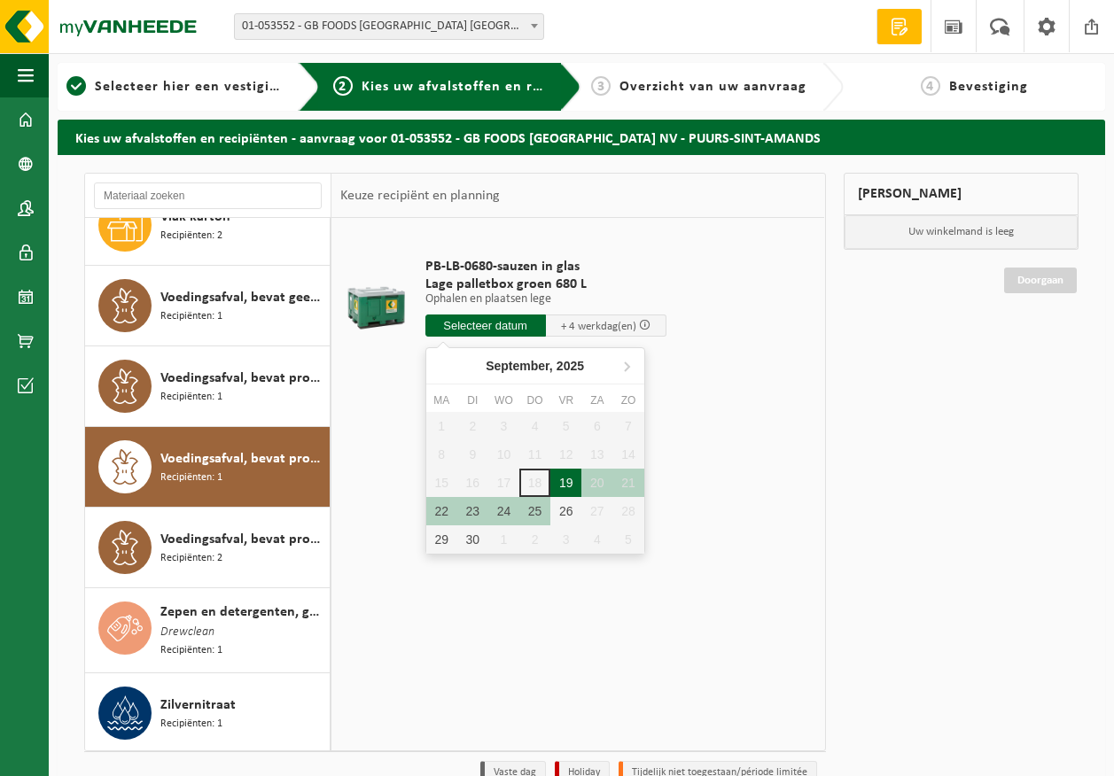
click at [558, 483] on div "19" at bounding box center [565, 483] width 31 height 28
type input "Van [DATE]"
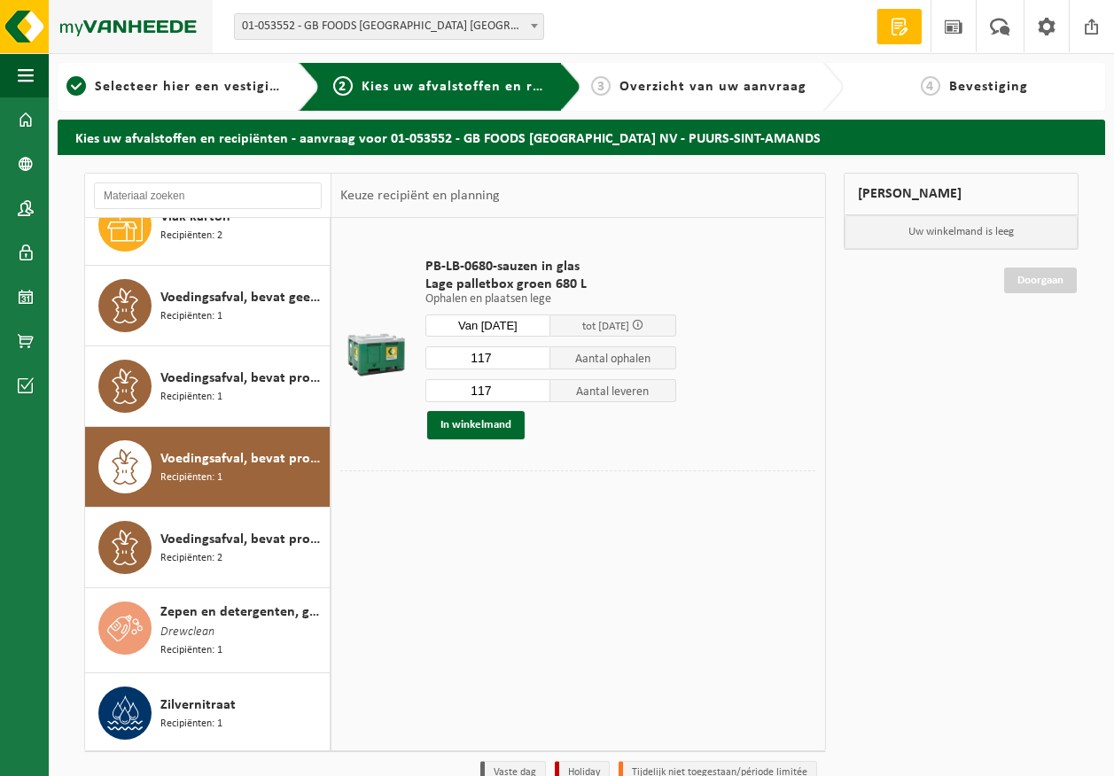
click at [176, 33] on img at bounding box center [106, 26] width 213 height 53
